Goal: Task Accomplishment & Management: Manage account settings

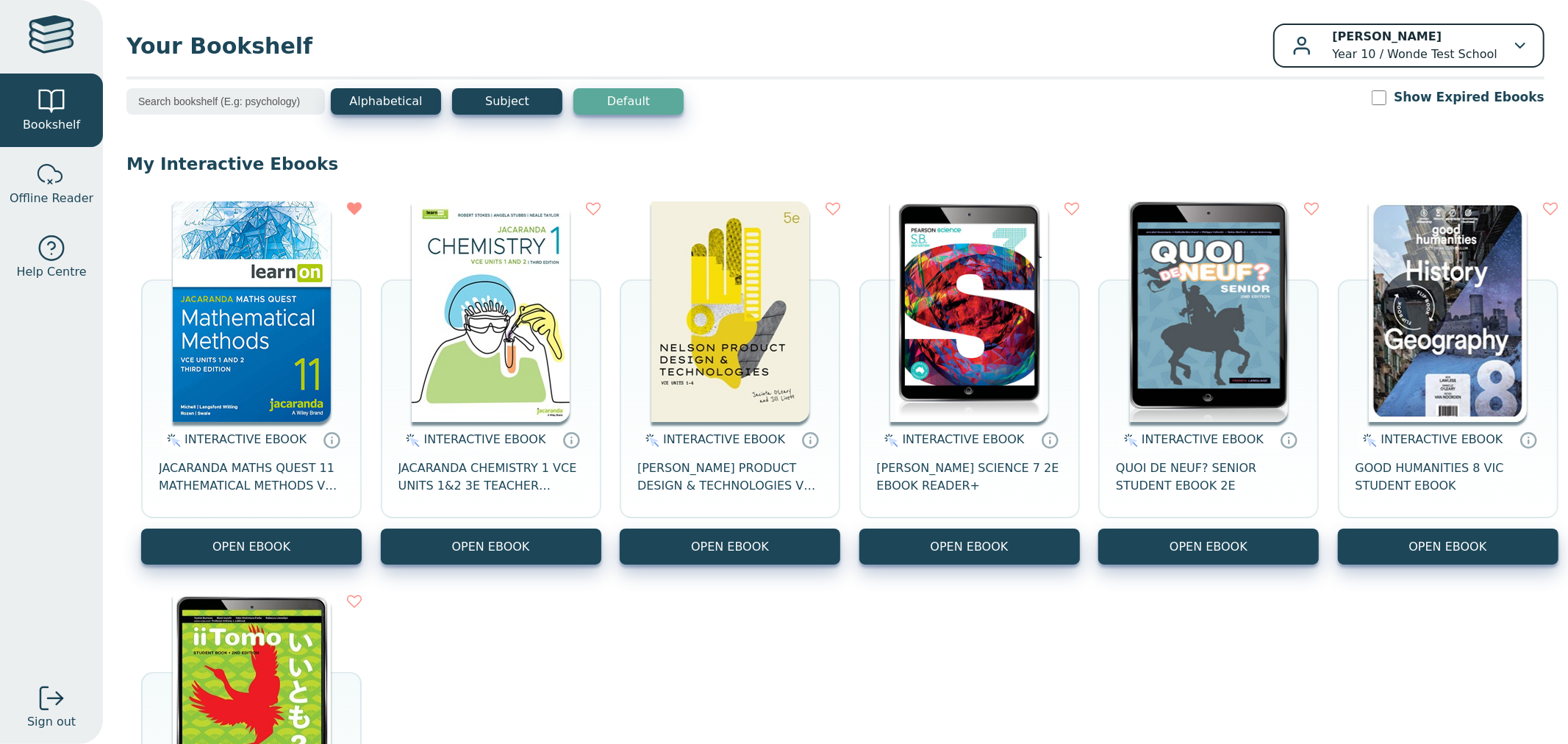
click at [1507, 59] on div "[PERSON_NAME] Year 10 / Wonde Test School" at bounding box center [1408, 45] width 233 height 35
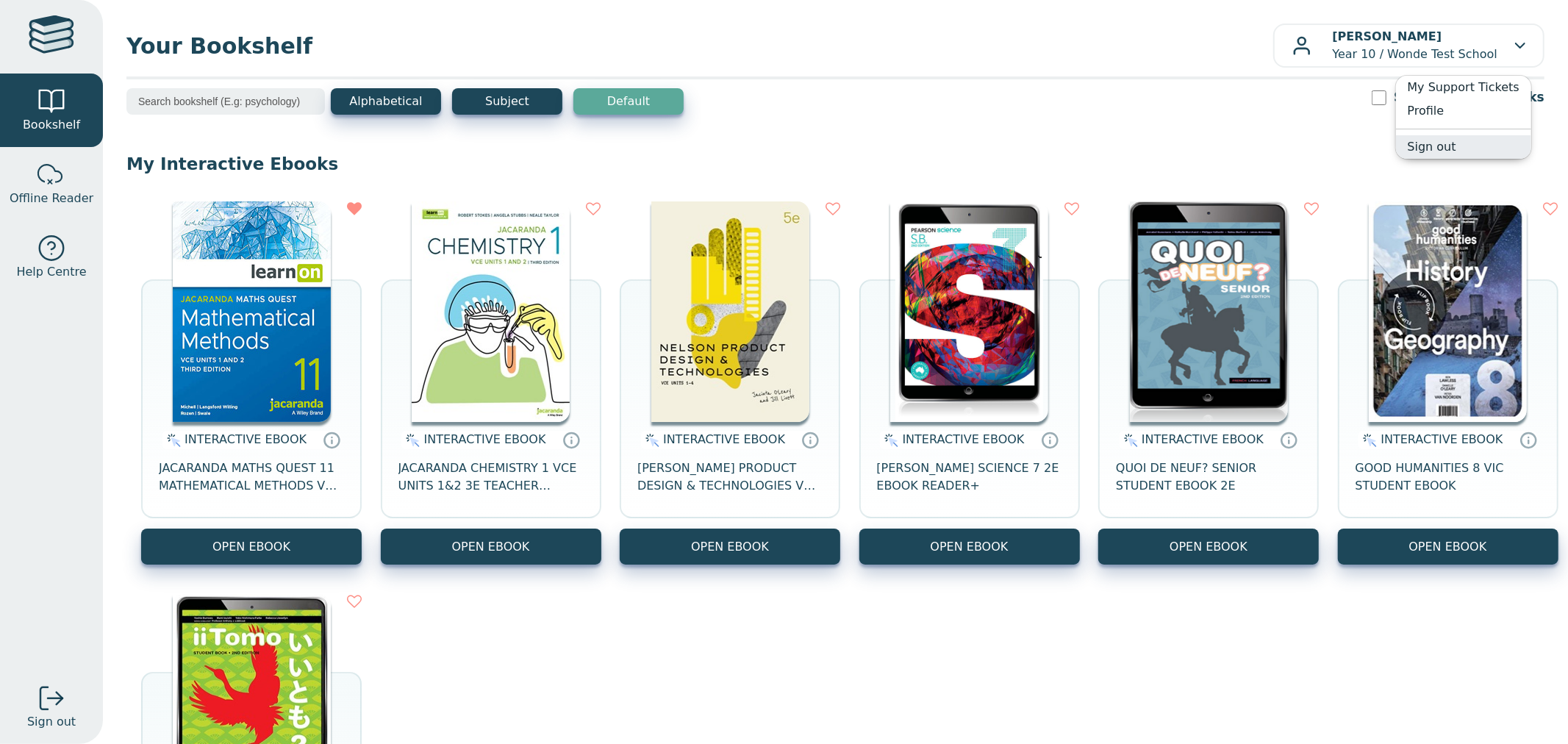
click at [1486, 148] on link "Sign out" at bounding box center [1463, 147] width 135 height 24
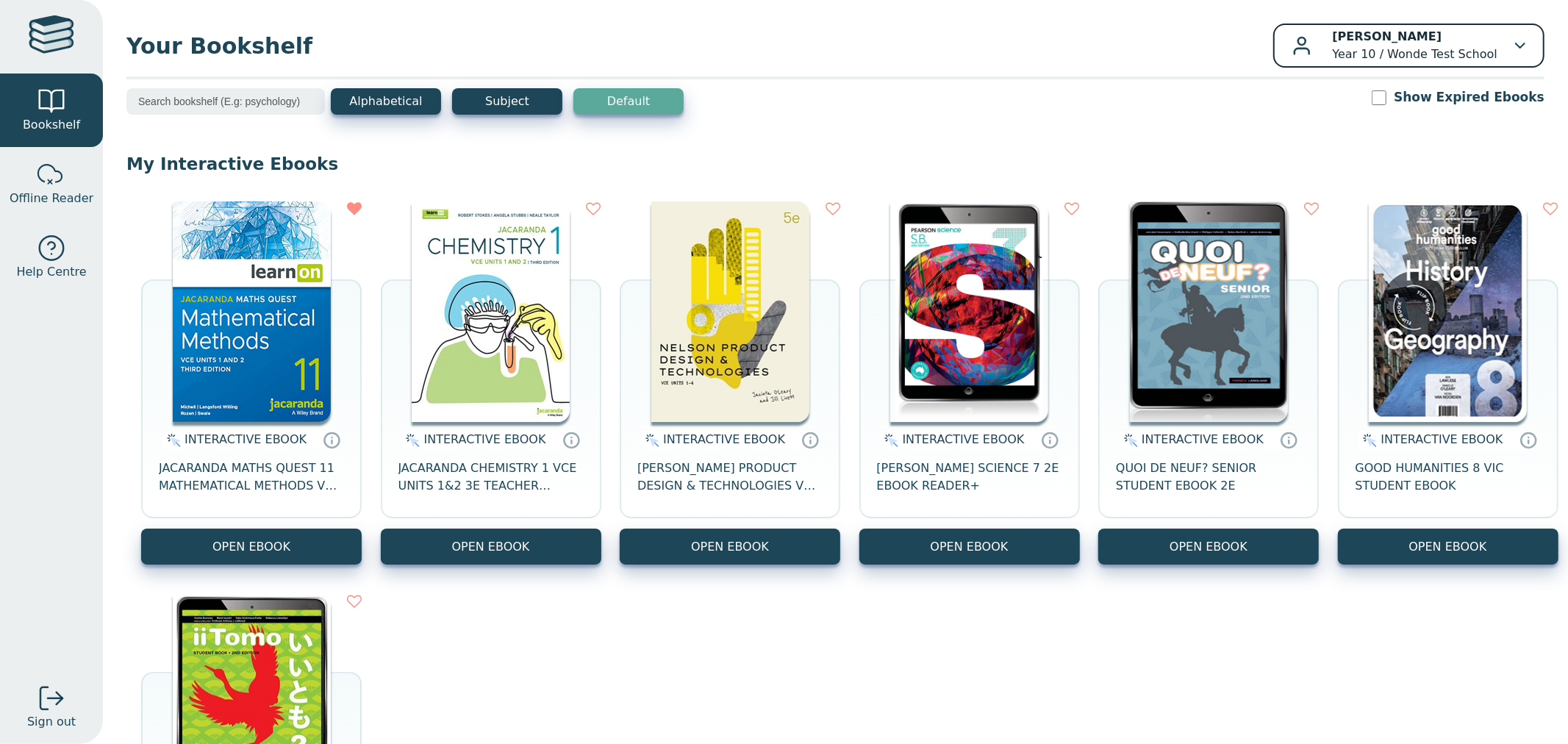
click at [1470, 64] on button "[PERSON_NAME] Year 10 / Wonde Test School" at bounding box center [1409, 45] width 272 height 44
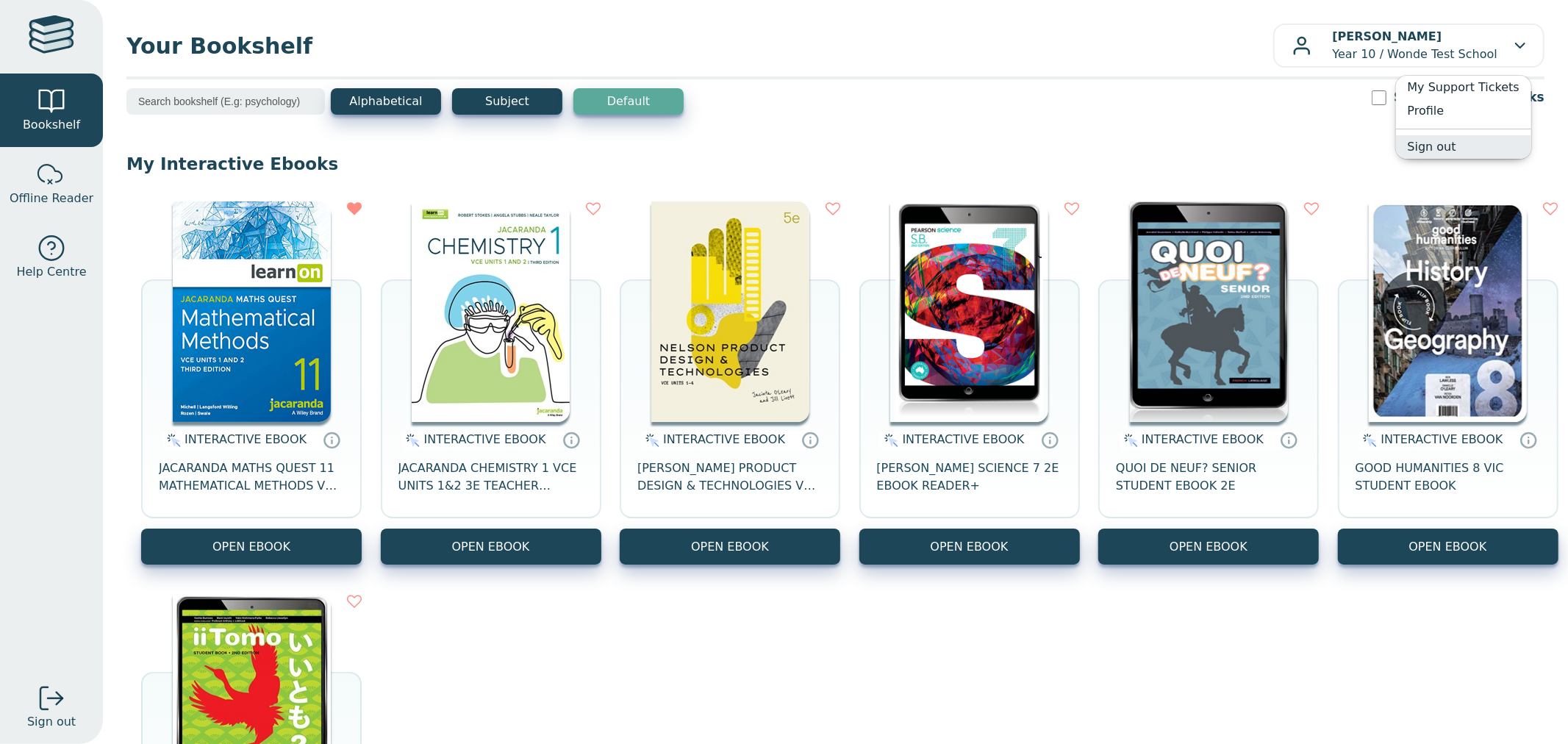
click at [1468, 135] on link "Sign out" at bounding box center [1463, 147] width 135 height 24
